Goal: Transaction & Acquisition: Purchase product/service

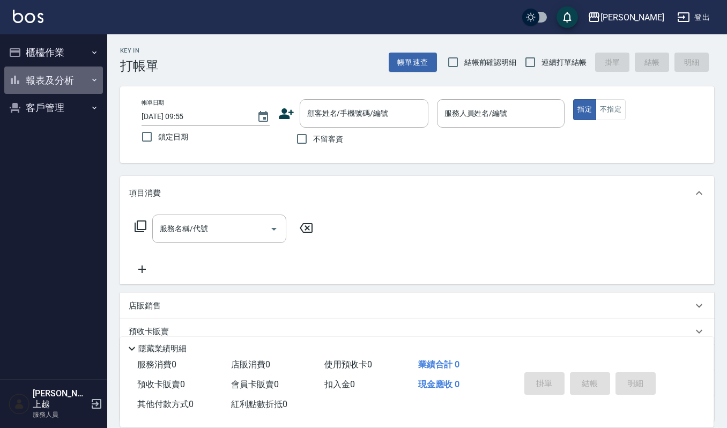
click at [61, 82] on button "報表及分析" at bounding box center [53, 80] width 99 height 28
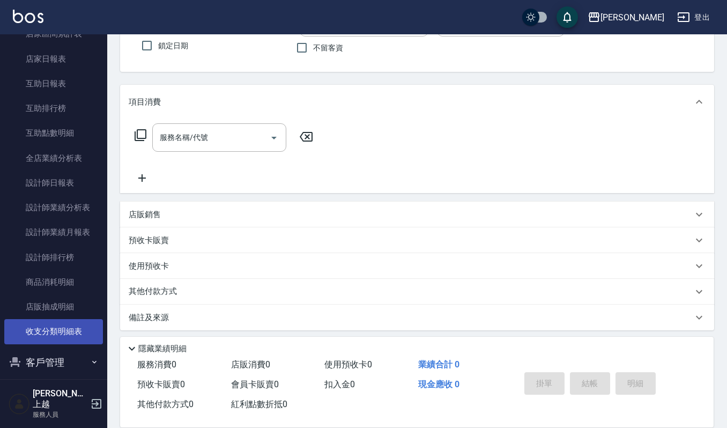
scroll to position [94, 0]
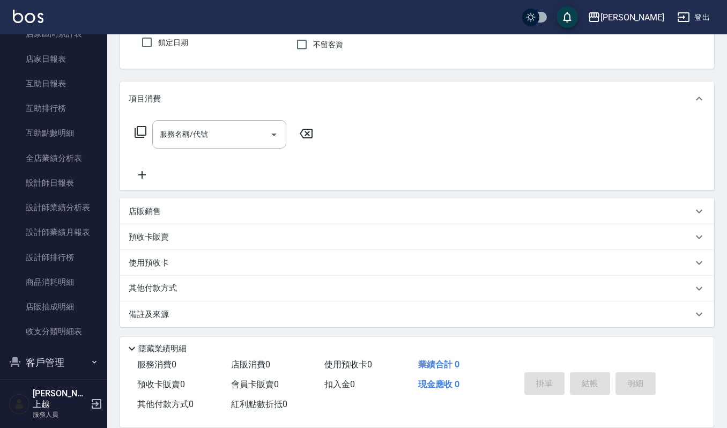
click at [50, 356] on button "客戶管理" at bounding box center [53, 362] width 99 height 28
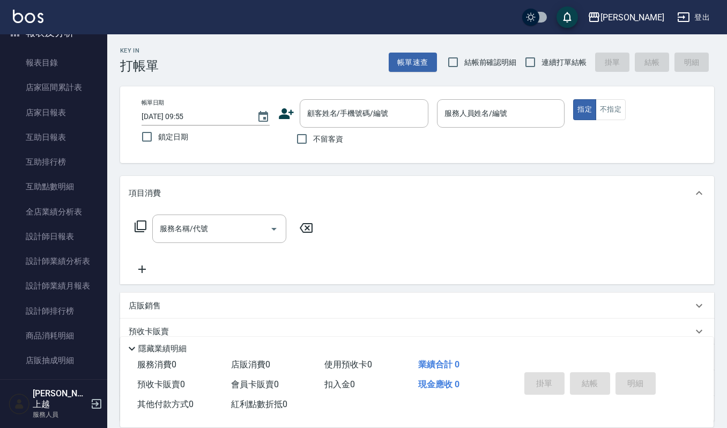
scroll to position [184, 0]
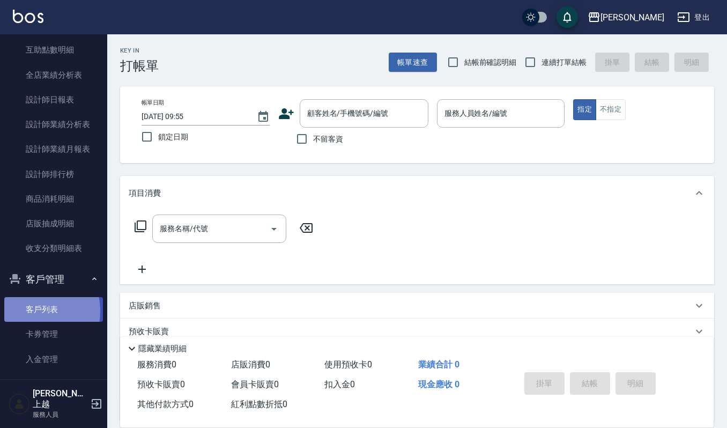
click at [27, 311] on link "客戶列表" at bounding box center [53, 309] width 99 height 25
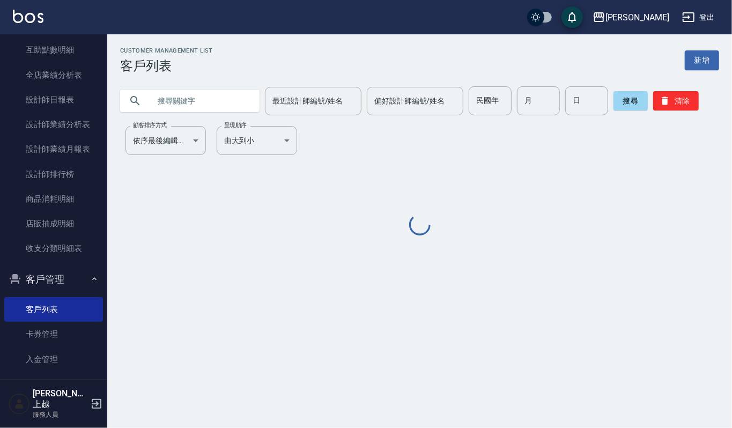
click at [237, 103] on input "text" at bounding box center [200, 100] width 101 height 29
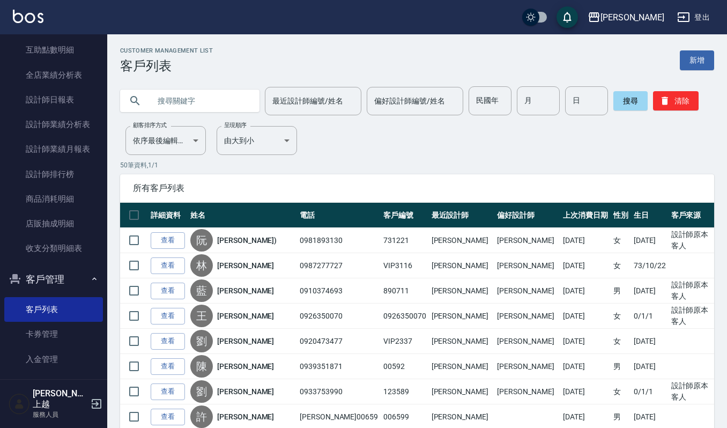
type input "ㄅ"
type input "勳"
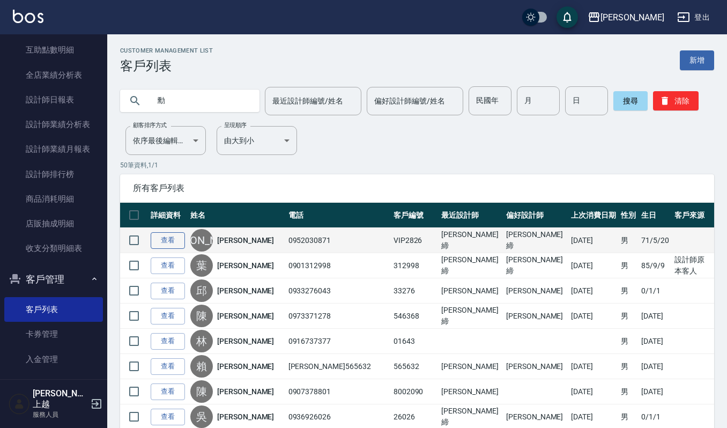
click at [173, 242] on link "查看" at bounding box center [168, 240] width 34 height 17
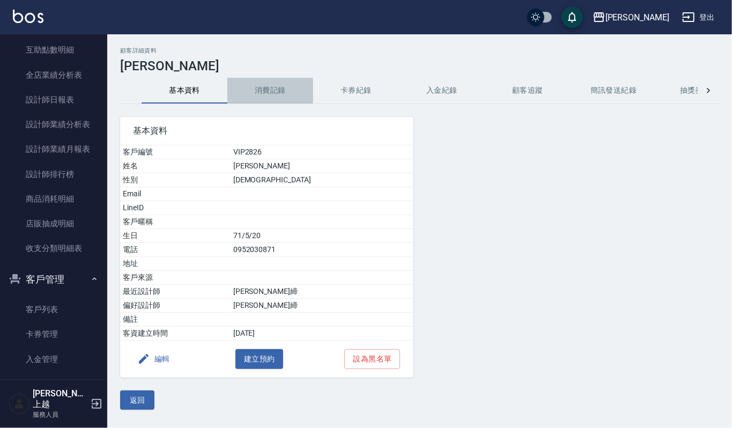
click at [275, 94] on button "消費記錄" at bounding box center [270, 91] width 86 height 26
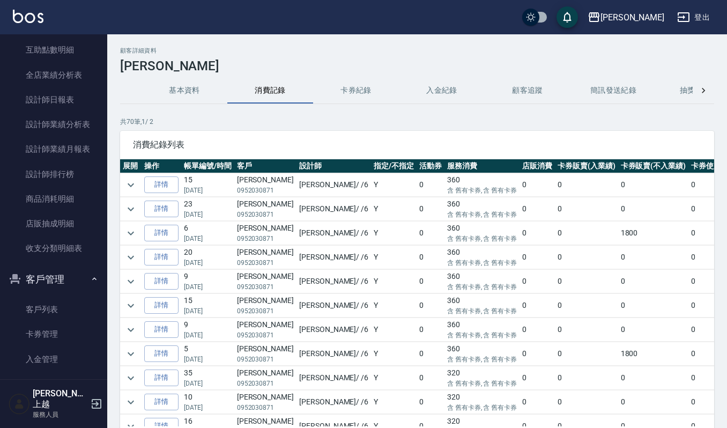
click at [108, 48] on div "顧客詳細資料 [PERSON_NAME]資料 消費記錄 卡券紀錄 入金紀錄 顧客追蹤 簡訊發送紀錄 抽獎券紀錄 共 70 筆, 1 / 2 消費紀錄列表 展開…" at bounding box center [417, 267] width 620 height 441
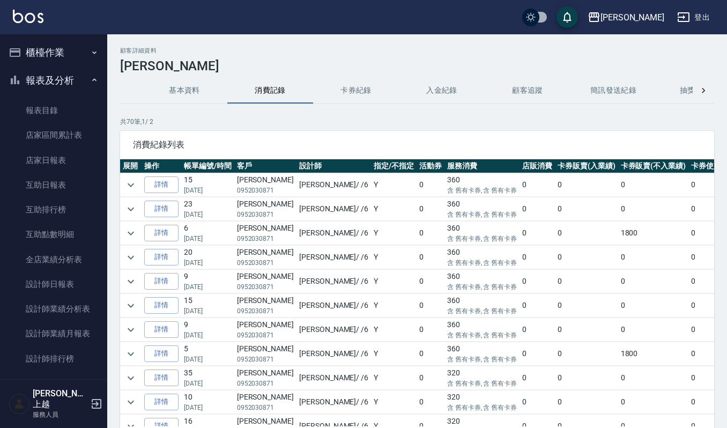
click at [69, 54] on button "櫃檯作業" at bounding box center [53, 53] width 99 height 28
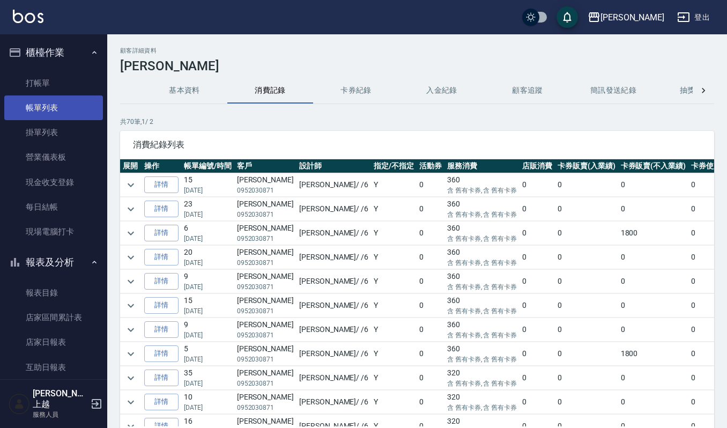
click at [66, 104] on link "帳單列表" at bounding box center [53, 107] width 99 height 25
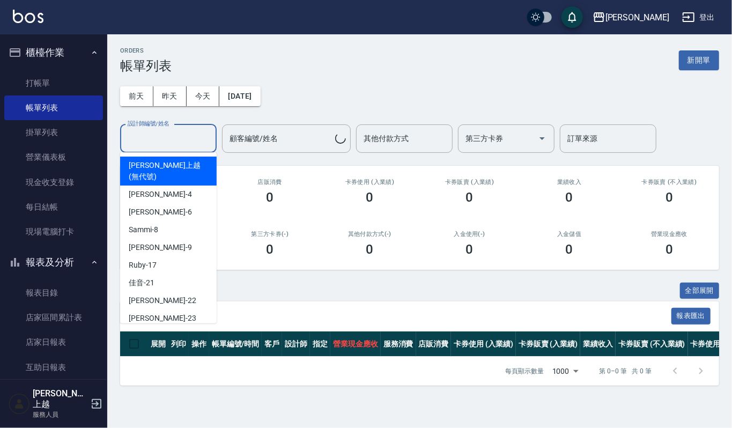
click at [167, 140] on input "設計師編號/姓名" at bounding box center [168, 138] width 87 height 19
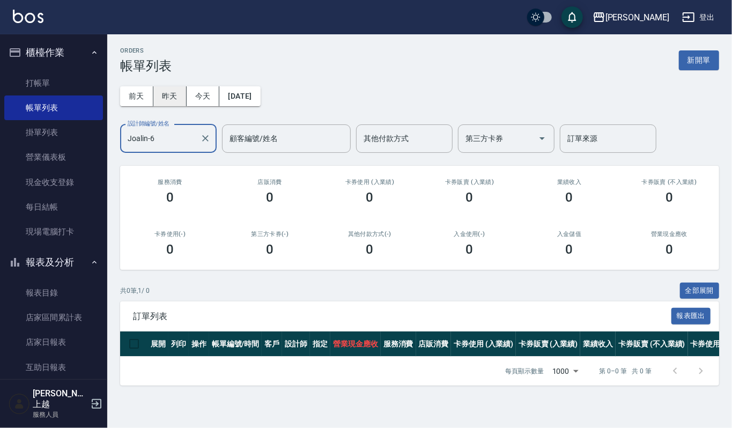
type input "Joalin-6"
click at [166, 101] on button "昨天" at bounding box center [169, 96] width 33 height 20
click at [142, 94] on button "前天" at bounding box center [136, 96] width 33 height 20
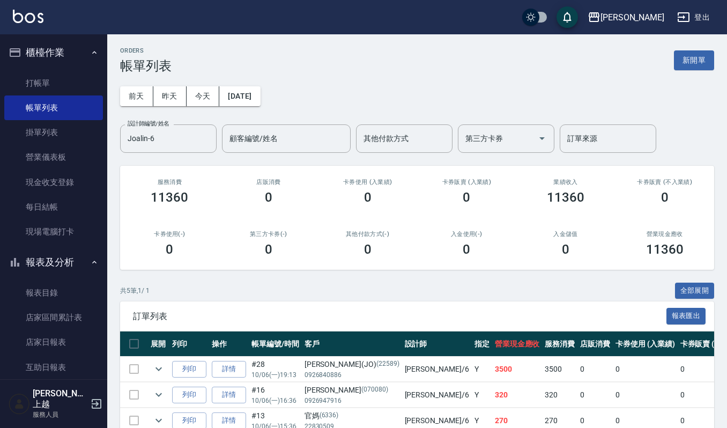
scroll to position [111, 0]
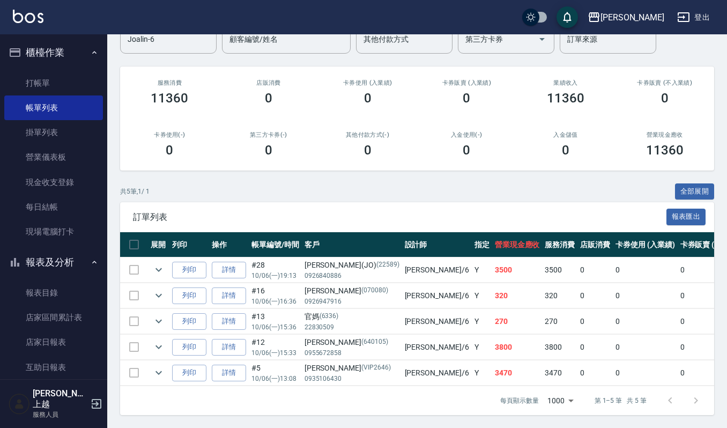
click at [159, 292] on td at bounding box center [158, 295] width 21 height 25
click at [160, 289] on icon "expand row" at bounding box center [158, 295] width 13 height 13
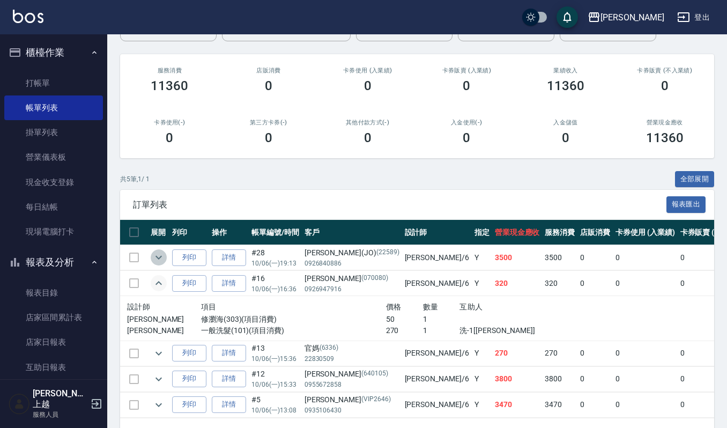
click at [163, 257] on icon "expand row" at bounding box center [158, 257] width 13 height 13
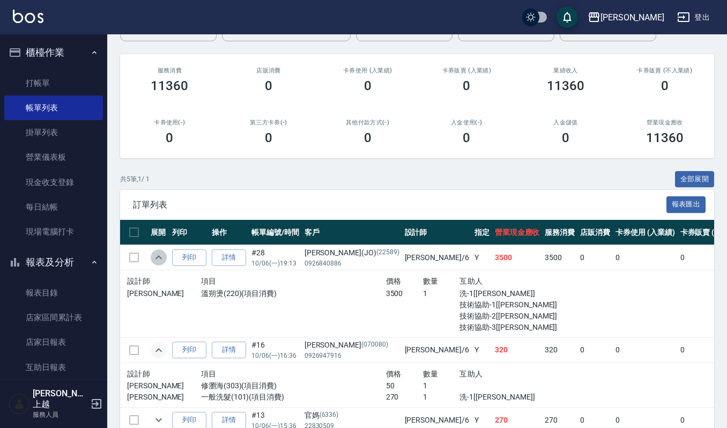
click at [163, 256] on icon "expand row" at bounding box center [158, 257] width 13 height 13
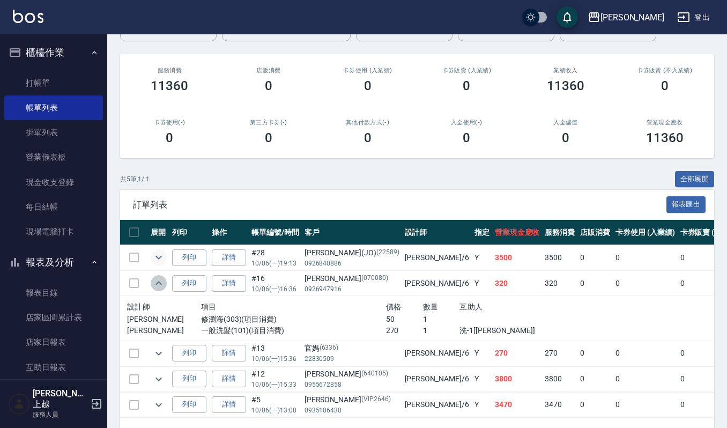
click at [161, 286] on icon "expand row" at bounding box center [158, 283] width 13 height 13
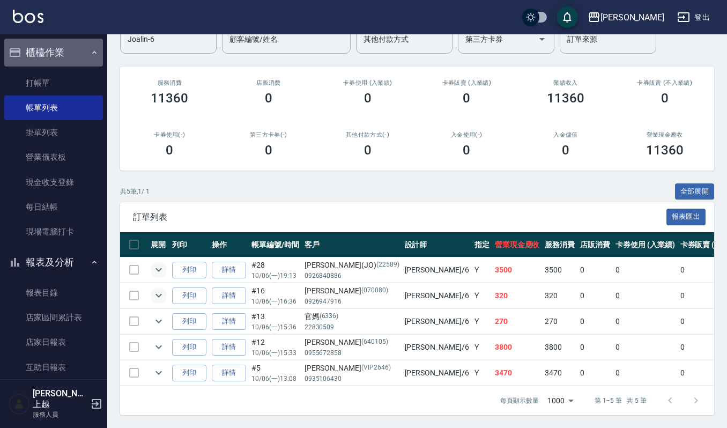
click at [59, 50] on button "櫃檯作業" at bounding box center [53, 53] width 99 height 28
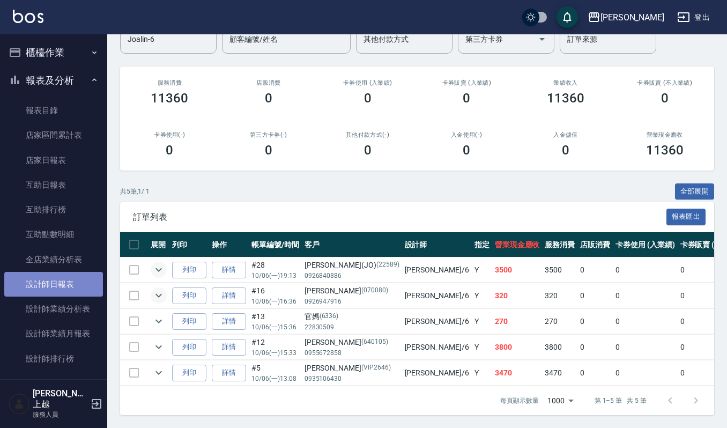
click at [70, 280] on link "設計師日報表" at bounding box center [53, 284] width 99 height 25
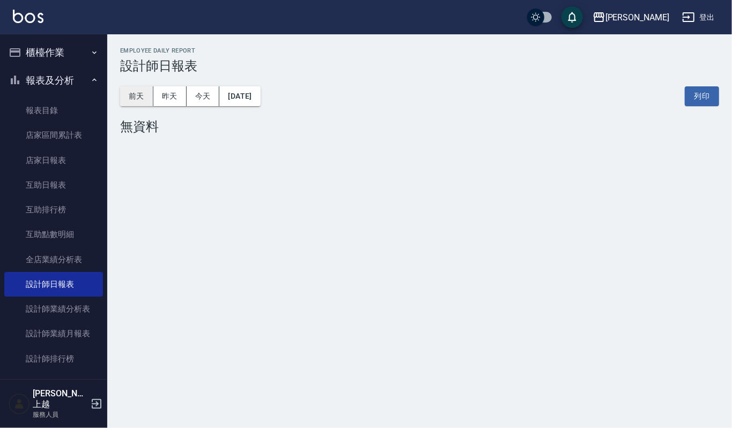
click at [143, 95] on button "前天" at bounding box center [136, 96] width 33 height 20
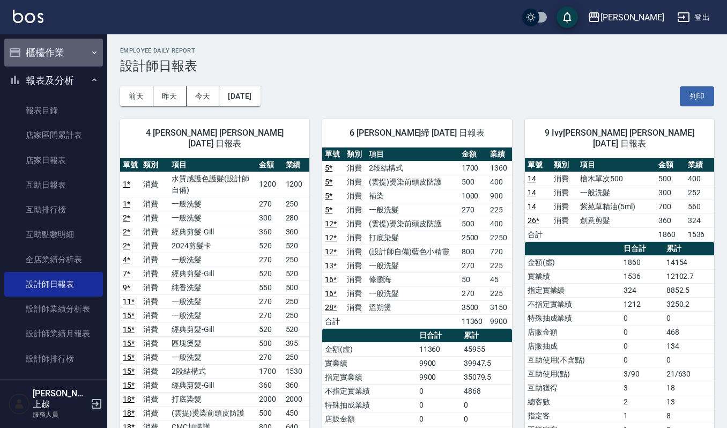
click at [66, 54] on button "櫃檯作業" at bounding box center [53, 53] width 99 height 28
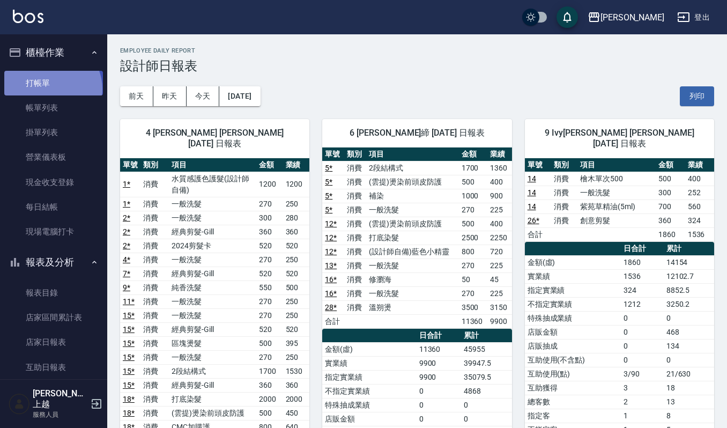
click at [50, 88] on link "打帳單" at bounding box center [53, 83] width 99 height 25
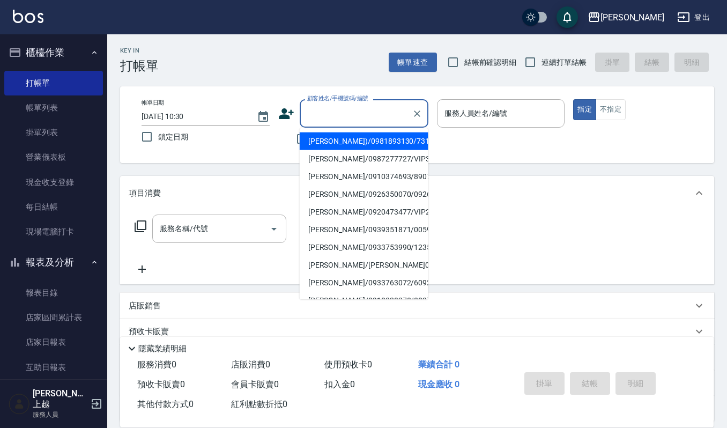
click at [374, 120] on input "顧客姓名/手機號碼/編號" at bounding box center [355, 113] width 103 height 19
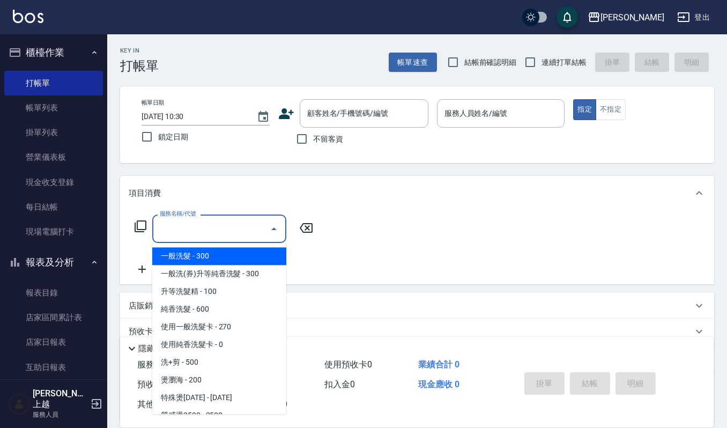
click at [245, 220] on input "服務名稱/代號" at bounding box center [211, 228] width 108 height 19
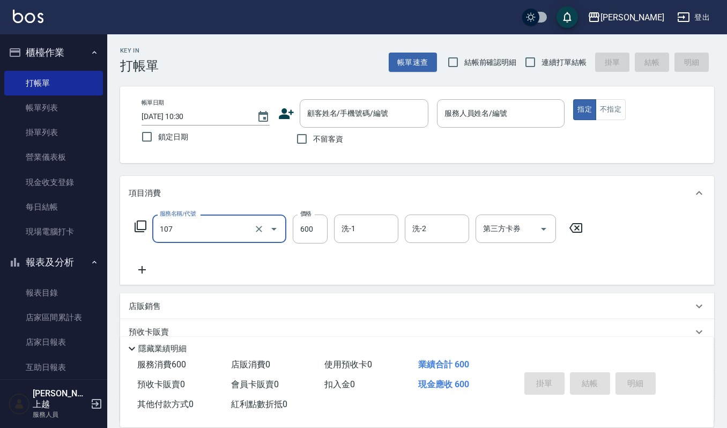
type input "純香洗髮(107)"
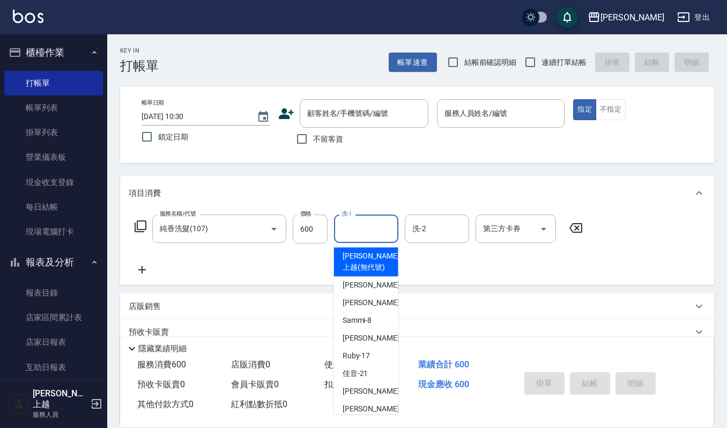
click at [371, 232] on input "洗-1" at bounding box center [366, 228] width 55 height 19
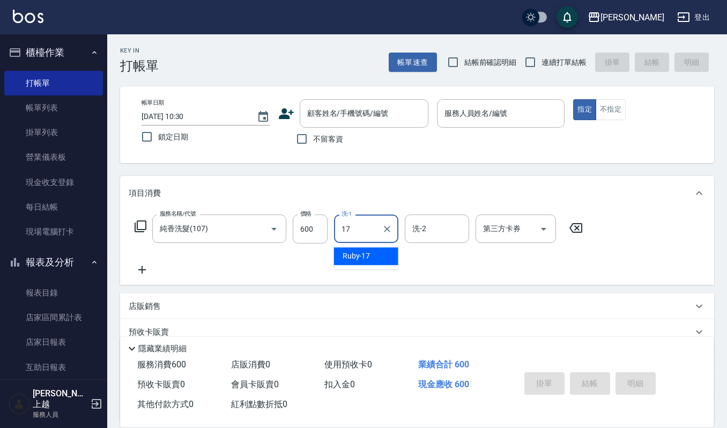
type input "Ruby-17"
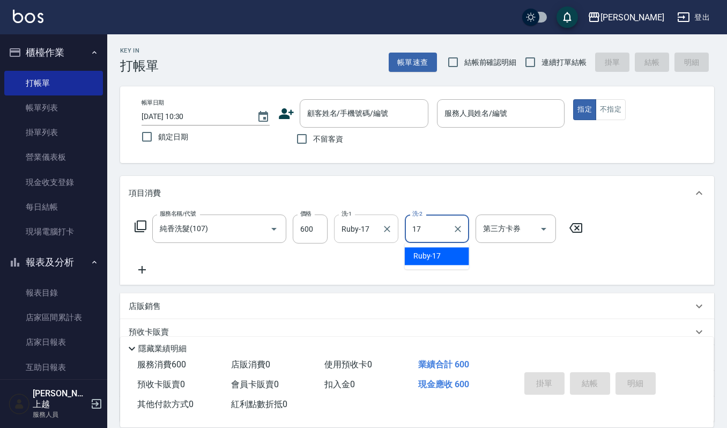
type input "Ruby-17"
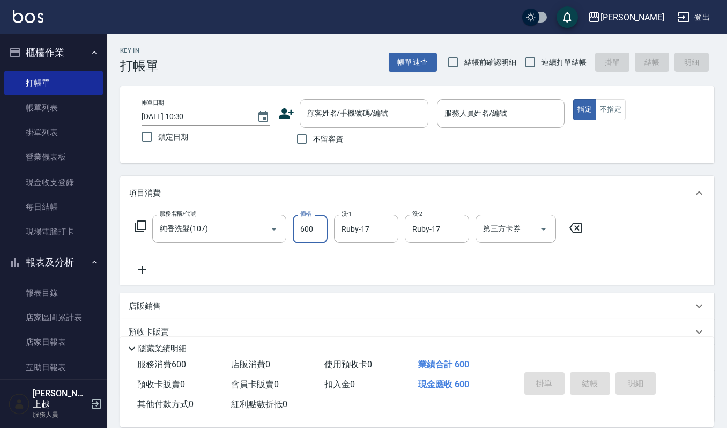
click at [316, 228] on input "600" at bounding box center [310, 228] width 35 height 29
type input "550"
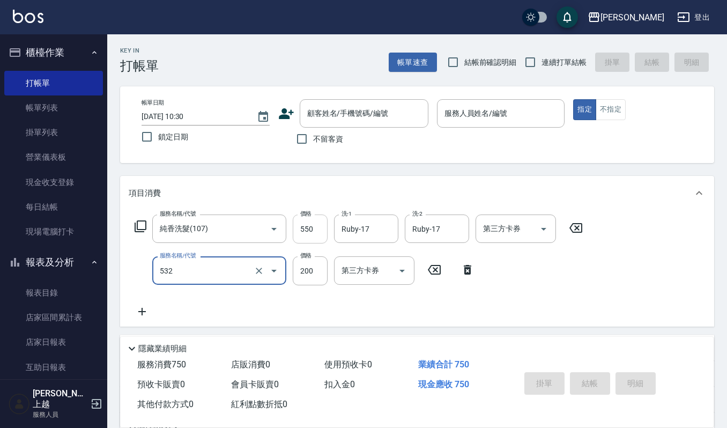
type input "自備複方.亞士(532)"
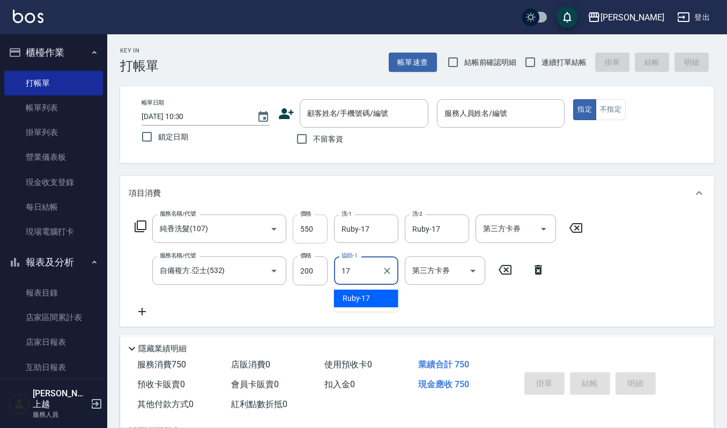
type input "Ruby-17"
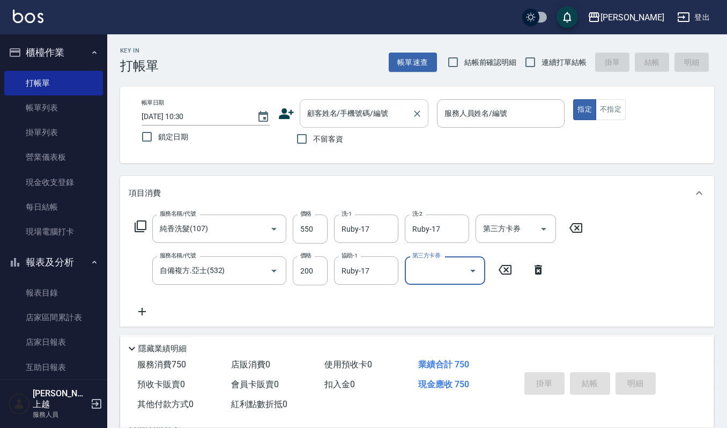
click at [389, 109] on input "顧客姓名/手機號碼/編號" at bounding box center [355, 113] width 103 height 19
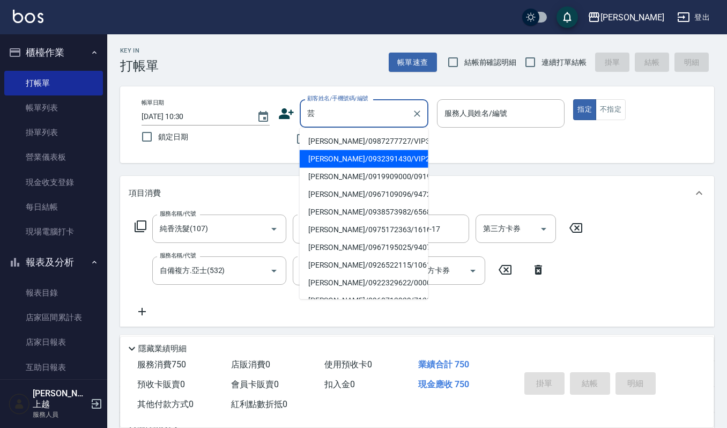
click at [366, 153] on li "[PERSON_NAME]/0932391430/VIP2266" at bounding box center [364, 159] width 129 height 18
type input "[PERSON_NAME]/0932391430/VIP2266"
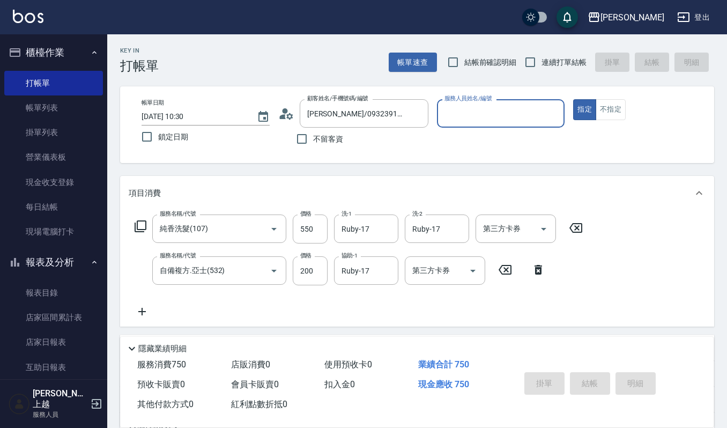
type input "Ruby-17"
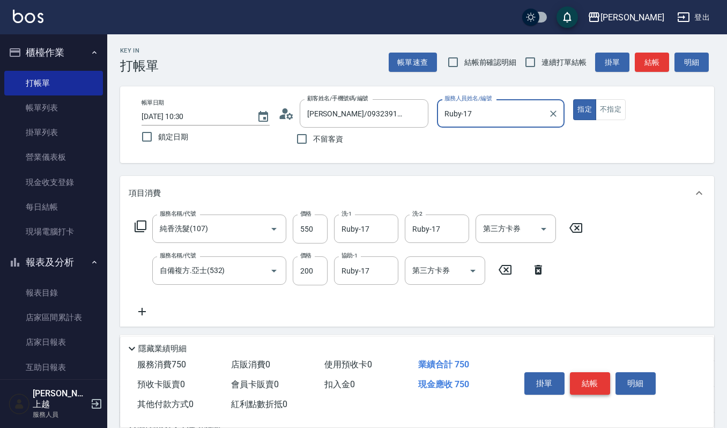
click at [592, 385] on button "結帳" at bounding box center [590, 383] width 40 height 23
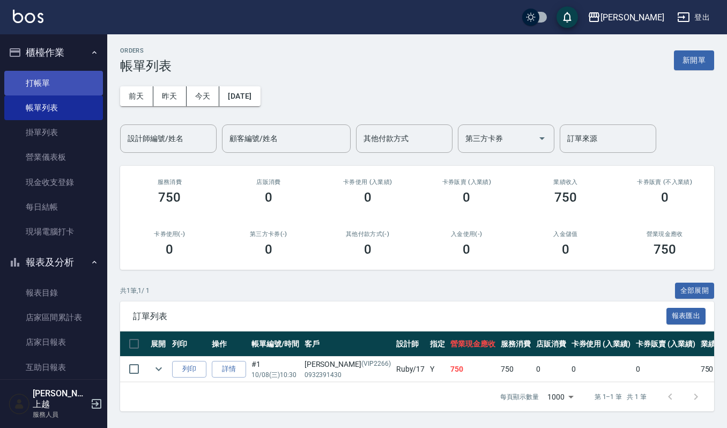
click at [24, 71] on link "打帳單" at bounding box center [53, 83] width 99 height 25
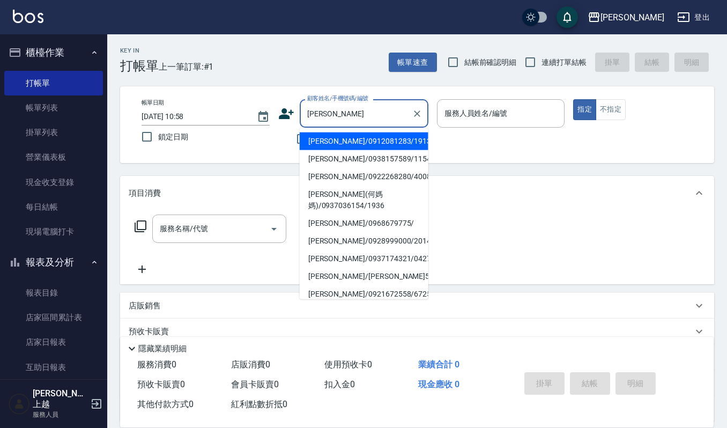
click at [313, 135] on li "[PERSON_NAME]/0912081283/1913" at bounding box center [364, 141] width 129 height 18
type input "[PERSON_NAME]/0912081283/1913"
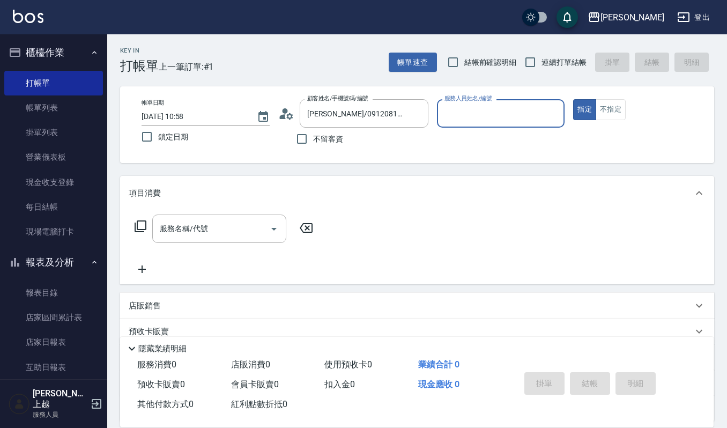
type input "[PERSON_NAME]-4"
drag, startPoint x: 226, startPoint y: 238, endPoint x: 293, endPoint y: 205, distance: 74.8
click at [226, 236] on input "服務名稱/代號" at bounding box center [211, 228] width 108 height 19
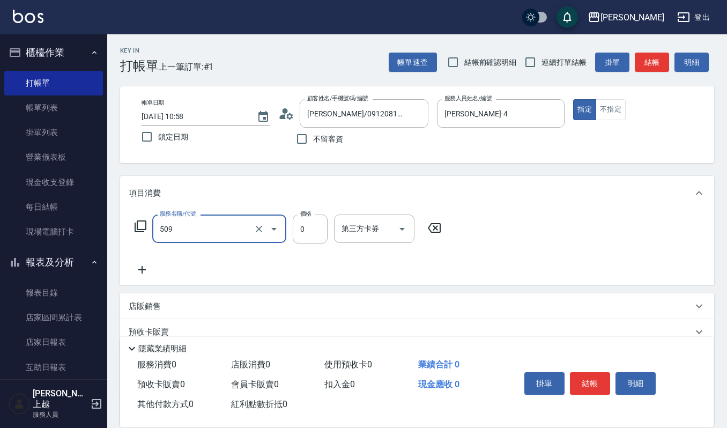
type input "頭皮頭髮大掃除券(509)"
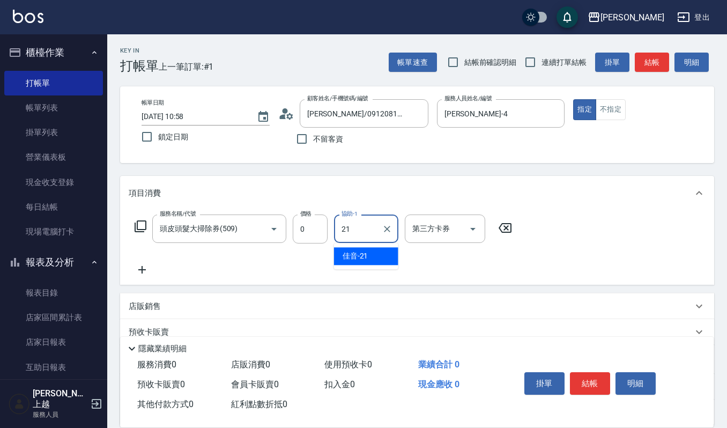
type input "佳音-21"
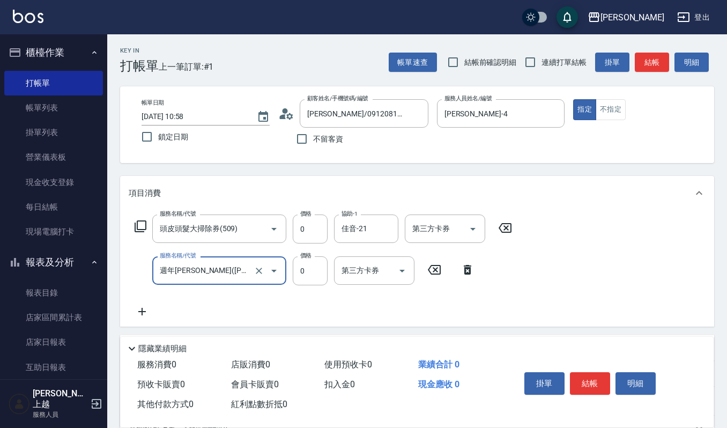
type input "週年[PERSON_NAME]([PERSON_NAME])0(704)"
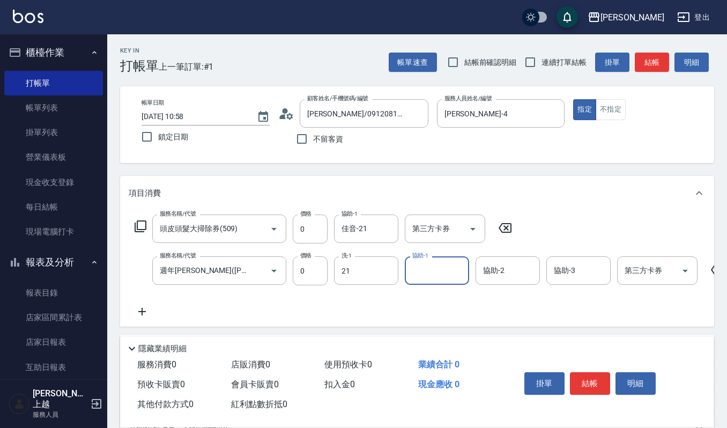
type input "佳音-21"
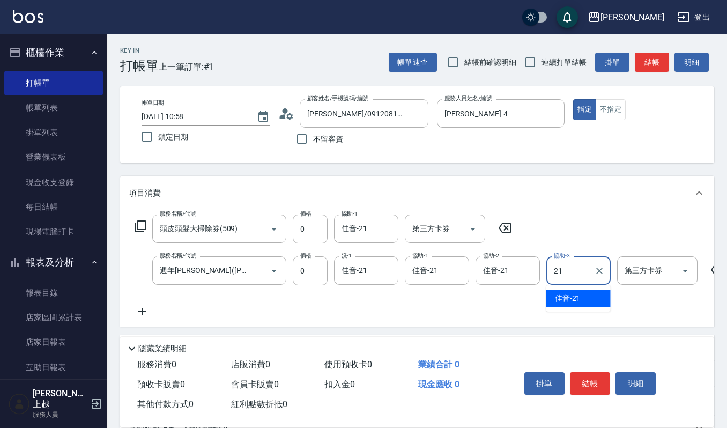
type input "佳音-21"
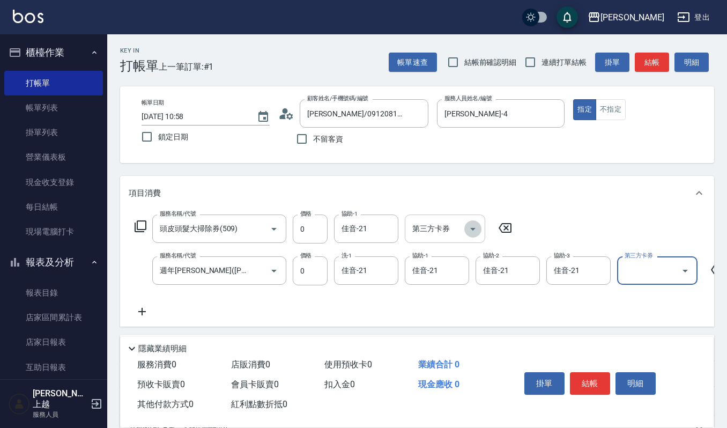
click at [475, 232] on icon "Open" at bounding box center [472, 228] width 13 height 13
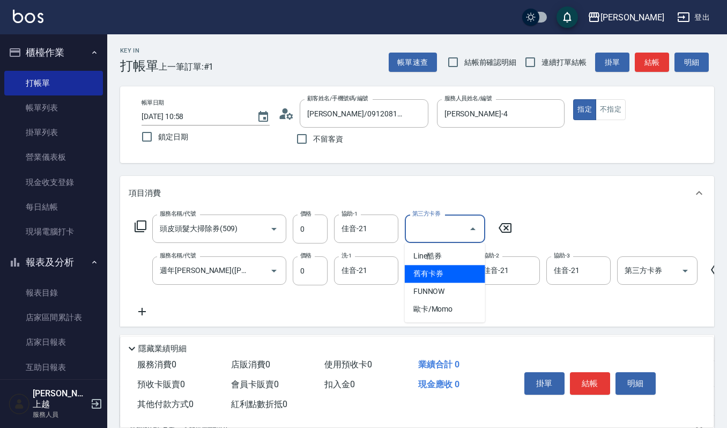
click at [419, 277] on span "舊有卡券" at bounding box center [445, 274] width 80 height 18
type input "舊有卡券"
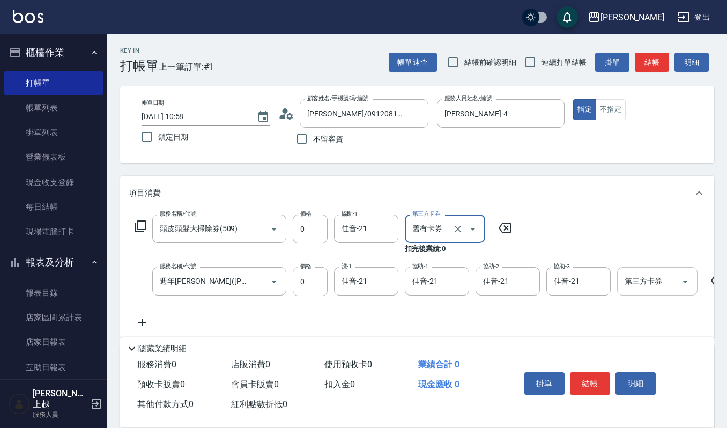
click at [690, 283] on icon "Open" at bounding box center [685, 281] width 13 height 13
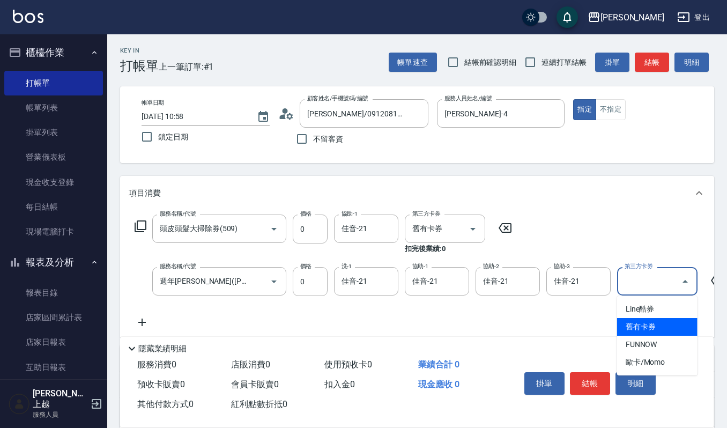
click at [624, 329] on span "舊有卡券" at bounding box center [657, 327] width 80 height 18
type input "舊有卡券"
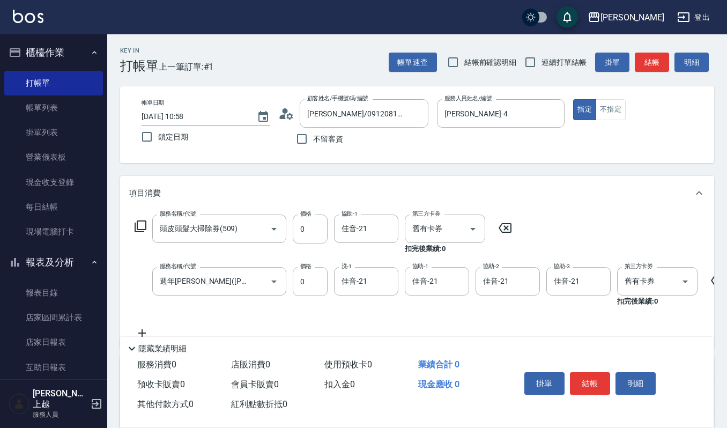
click at [586, 392] on div "掛單 結帳 明細" at bounding box center [590, 385] width 140 height 34
click at [590, 389] on button "結帳" at bounding box center [590, 383] width 40 height 23
